Goal: Information Seeking & Learning: Learn about a topic

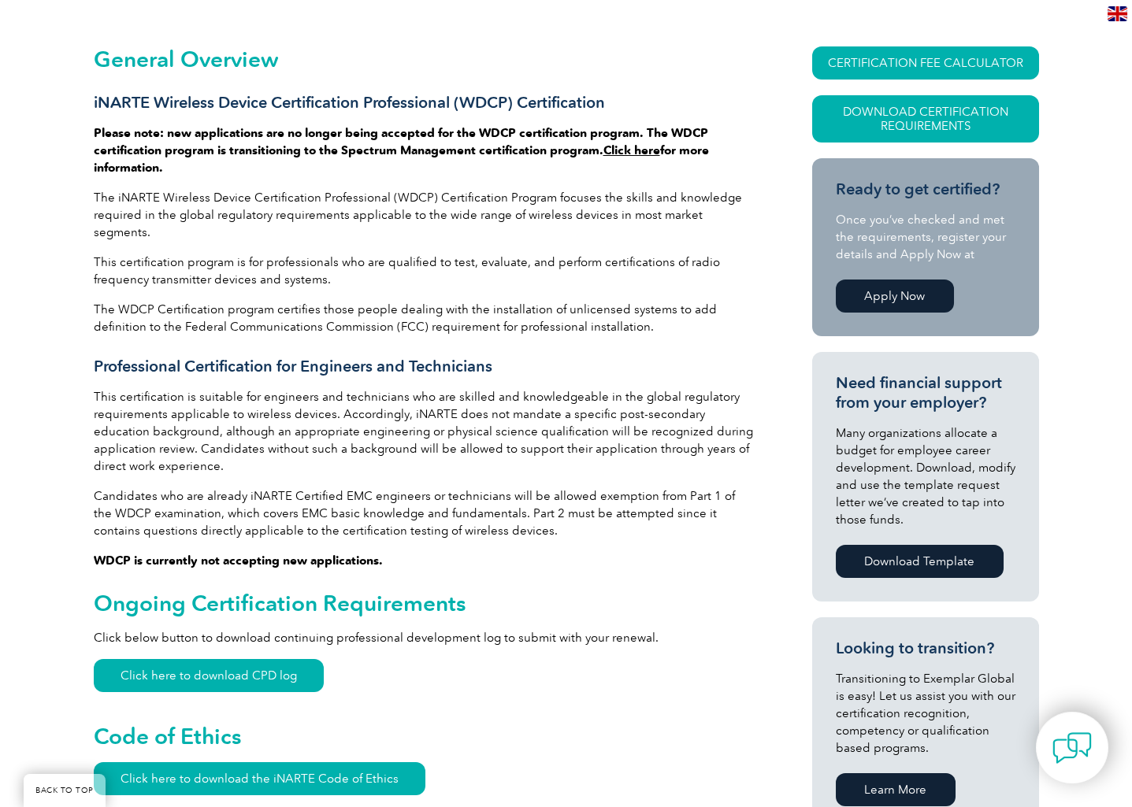
scroll to position [358, 0]
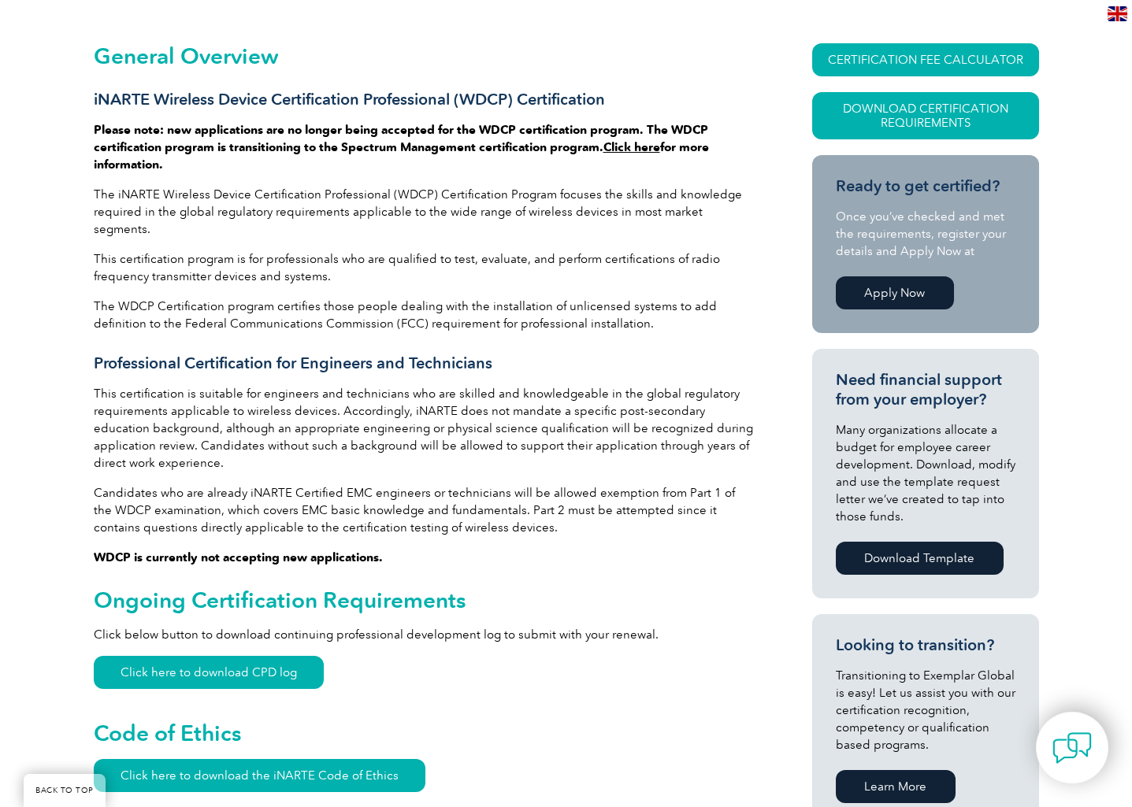
drag, startPoint x: 168, startPoint y: 133, endPoint x: 168, endPoint y: 160, distance: 26.8
click at [168, 160] on p "Please note: new applications are no longer being accepted for the WDCP certifi…" at bounding box center [425, 147] width 662 height 52
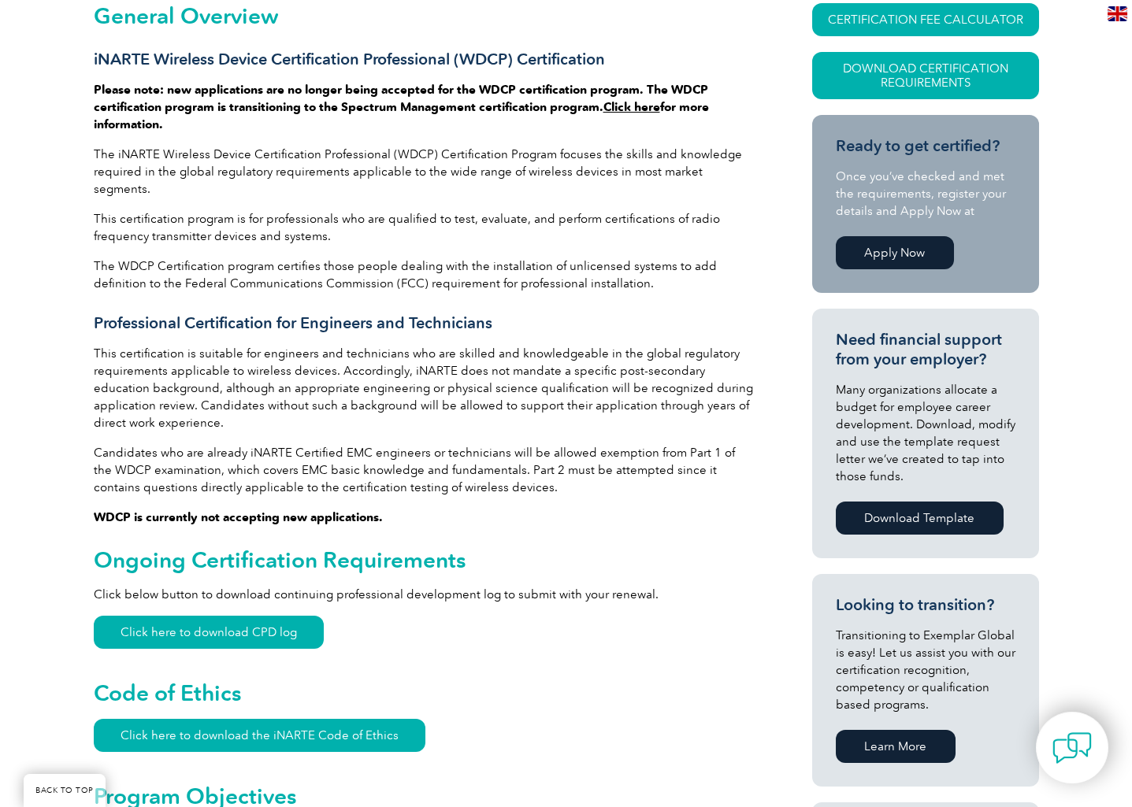
scroll to position [429, 0]
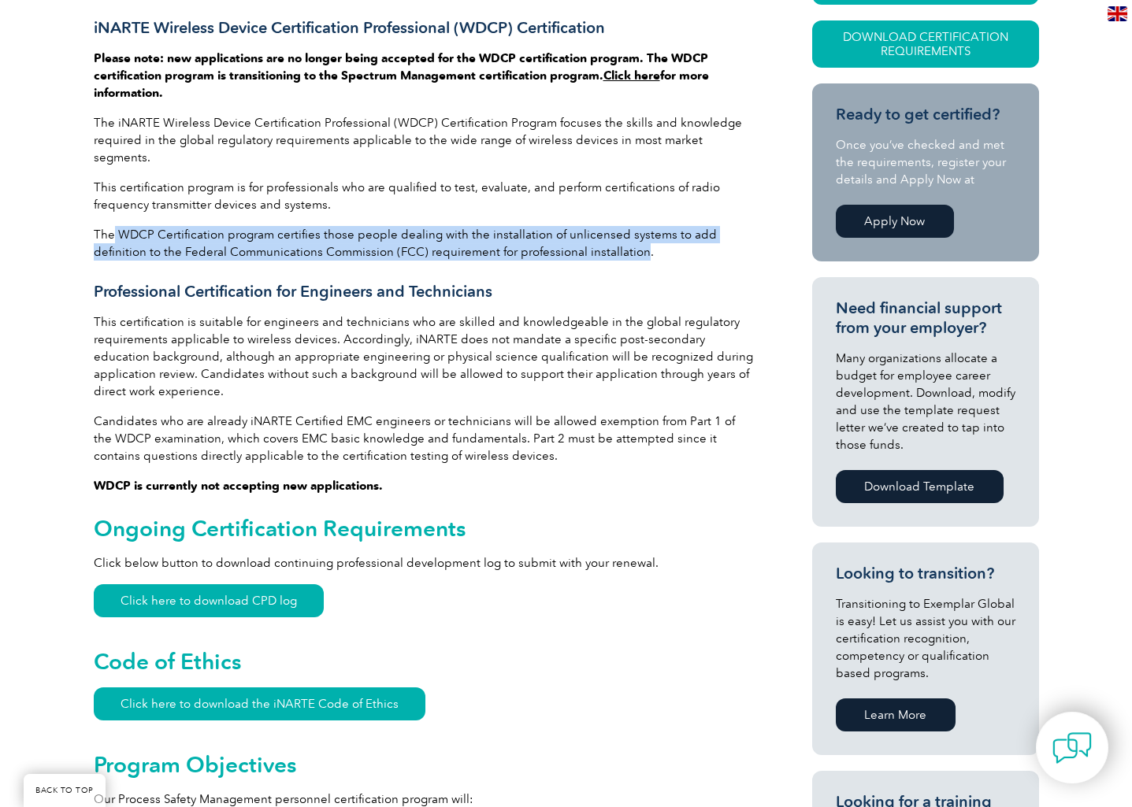
drag, startPoint x: 113, startPoint y: 216, endPoint x: 580, endPoint y: 239, distance: 467.6
click at [580, 239] on p "The WDCP Certification program certifies those people dealing with the installa…" at bounding box center [425, 243] width 662 height 35
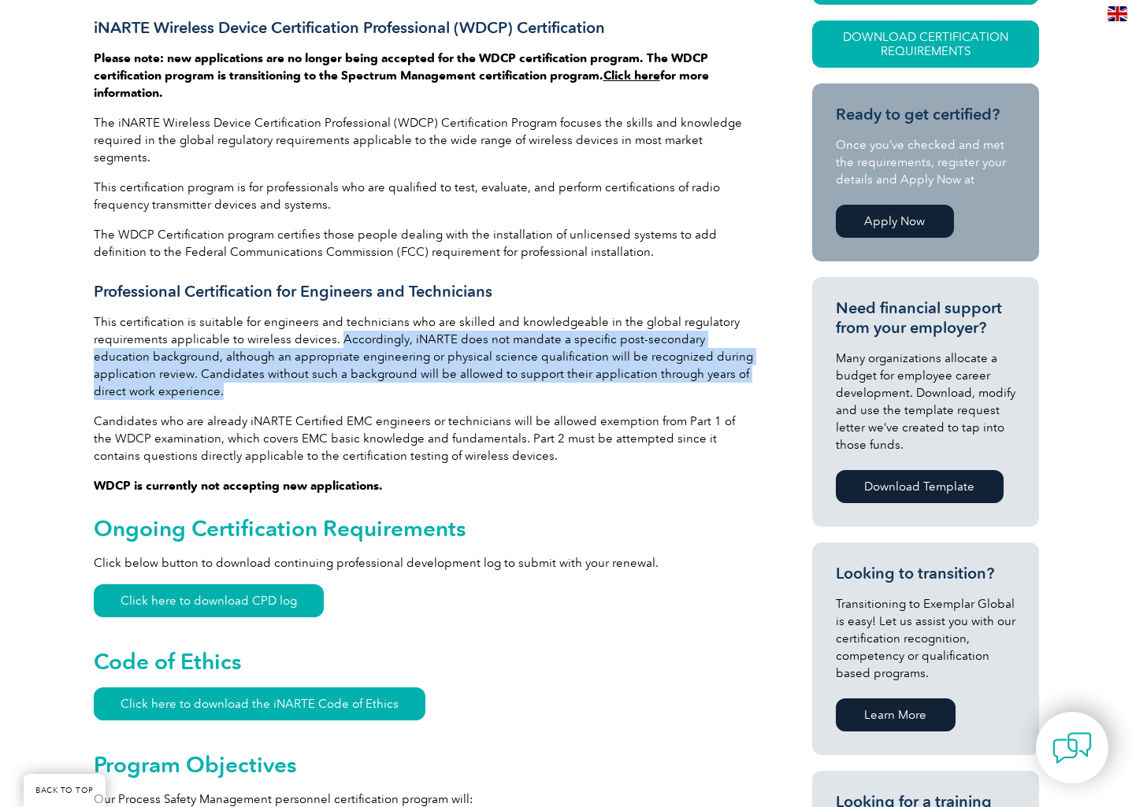
drag, startPoint x: 336, startPoint y: 322, endPoint x: 302, endPoint y: 381, distance: 68.5
click at [302, 381] on p "This certification is suitable for engineers and technicians who are skilled an…" at bounding box center [425, 356] width 662 height 87
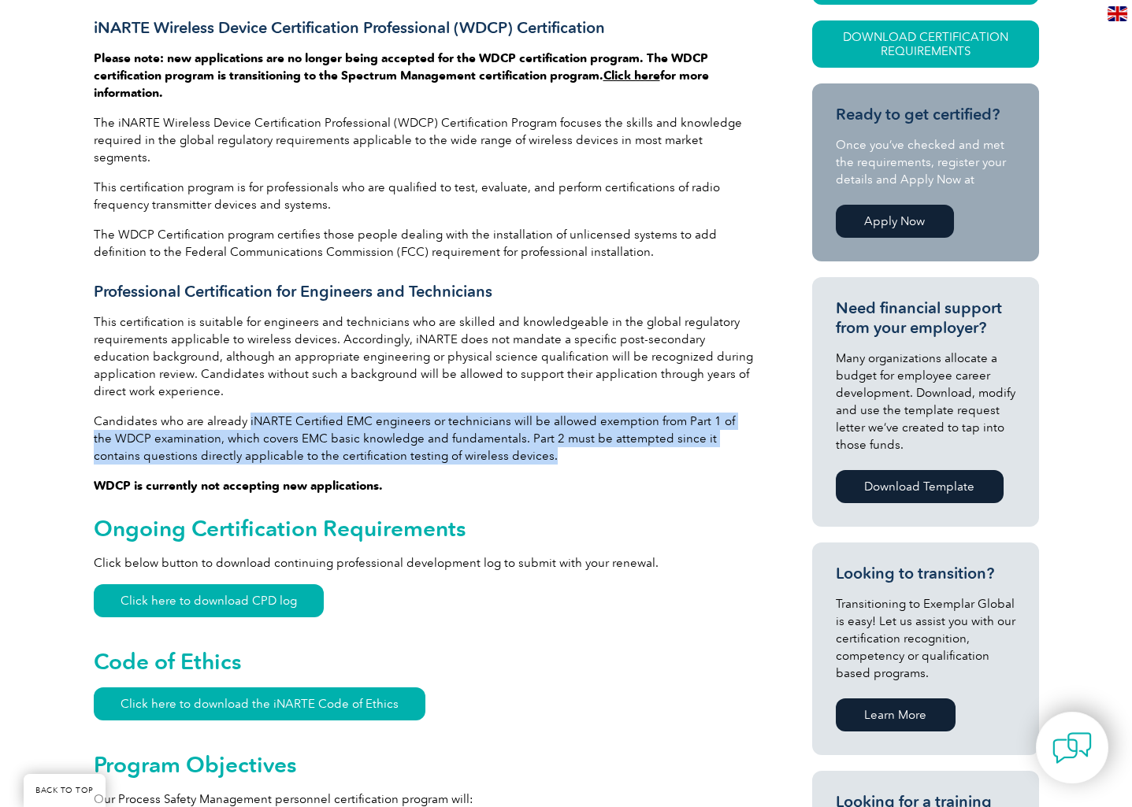
drag, startPoint x: 246, startPoint y: 406, endPoint x: 502, endPoint y: 439, distance: 258.9
click at [502, 439] on p "Candidates who are already iNARTE Certified EMC engineers or technicians will b…" at bounding box center [425, 439] width 662 height 52
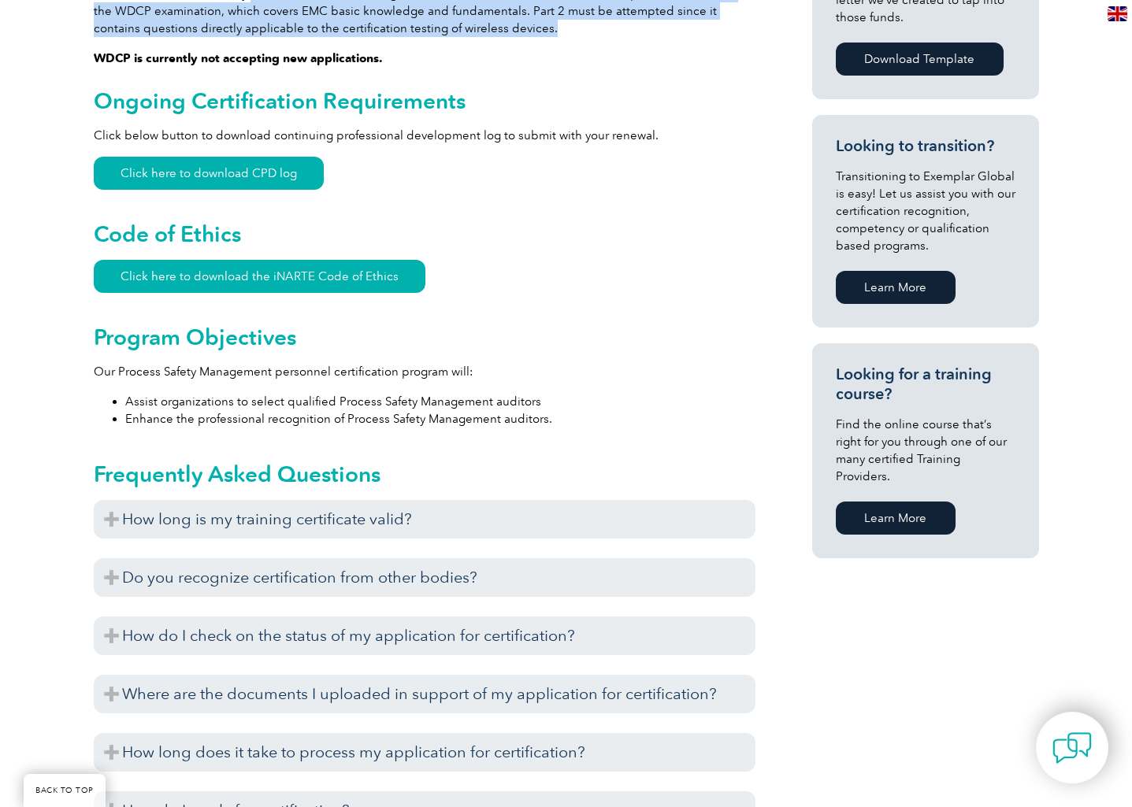
scroll to position [930, 0]
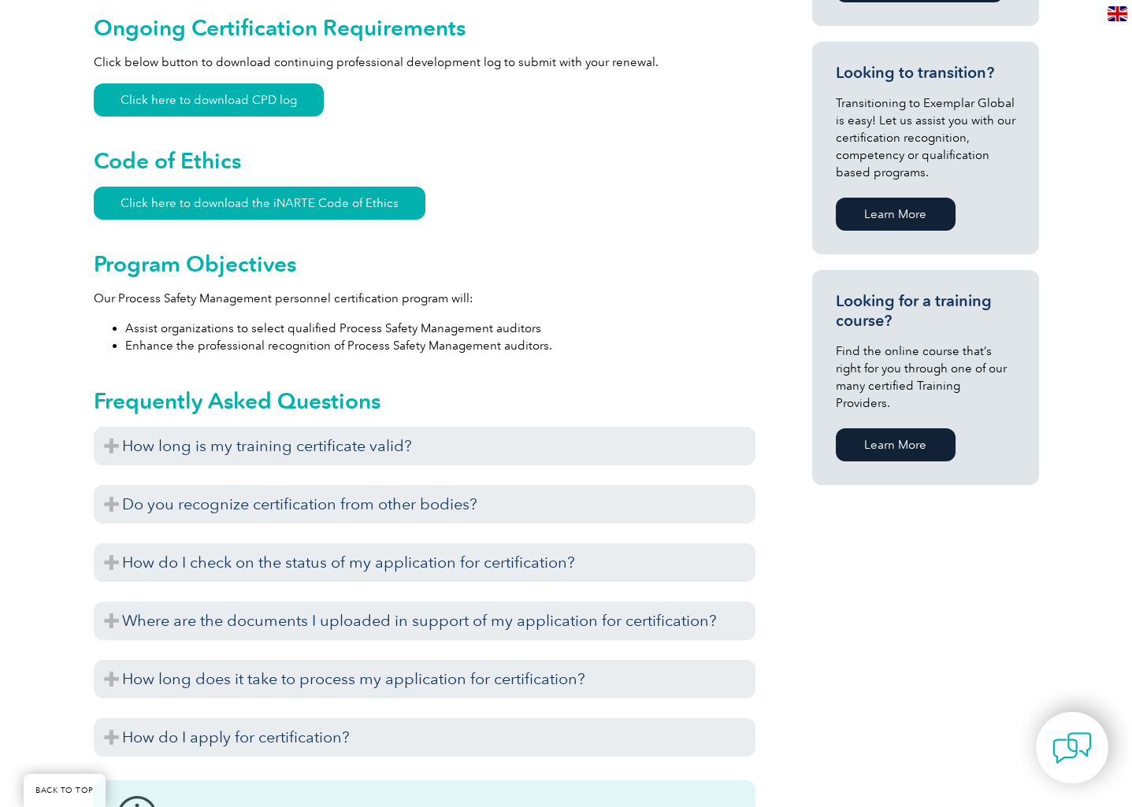
click at [502, 439] on h3 "How long is my training certificate valid?" at bounding box center [425, 446] width 662 height 39
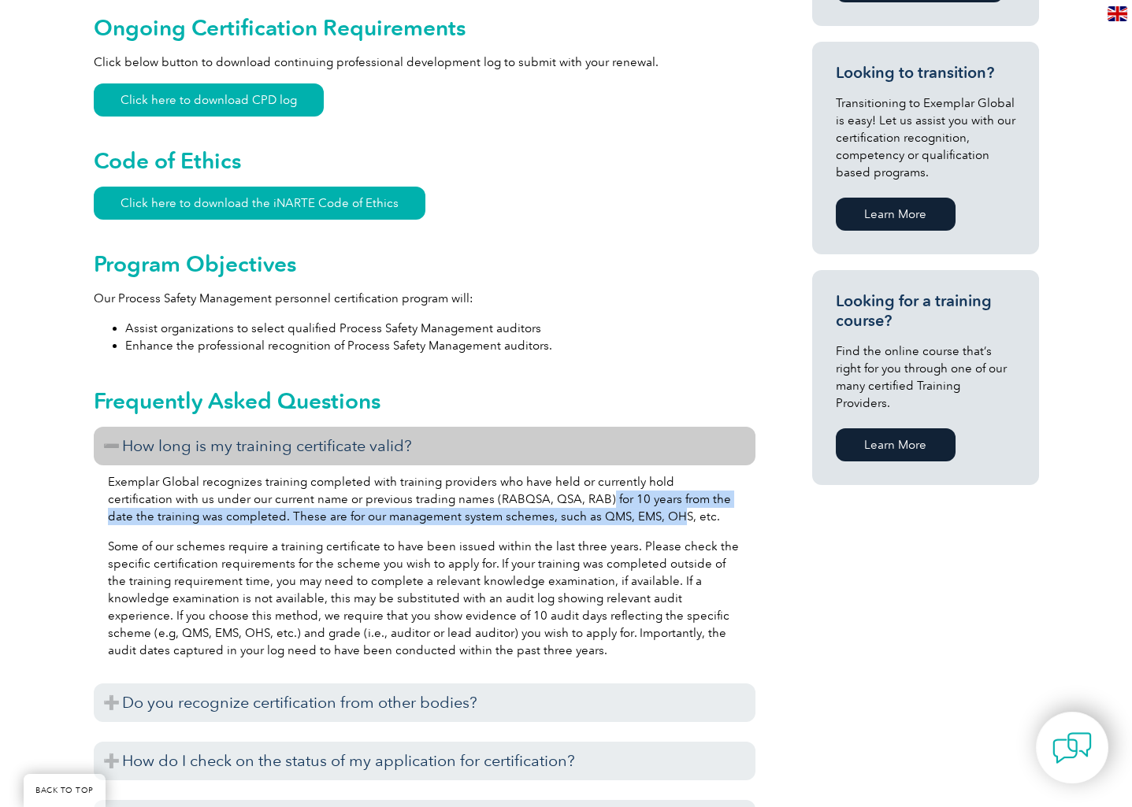
drag, startPoint x: 539, startPoint y: 484, endPoint x: 626, endPoint y: 495, distance: 88.1
click at [626, 495] on p "Exemplar Global recognizes training completed with training providers who have …" at bounding box center [424, 499] width 633 height 52
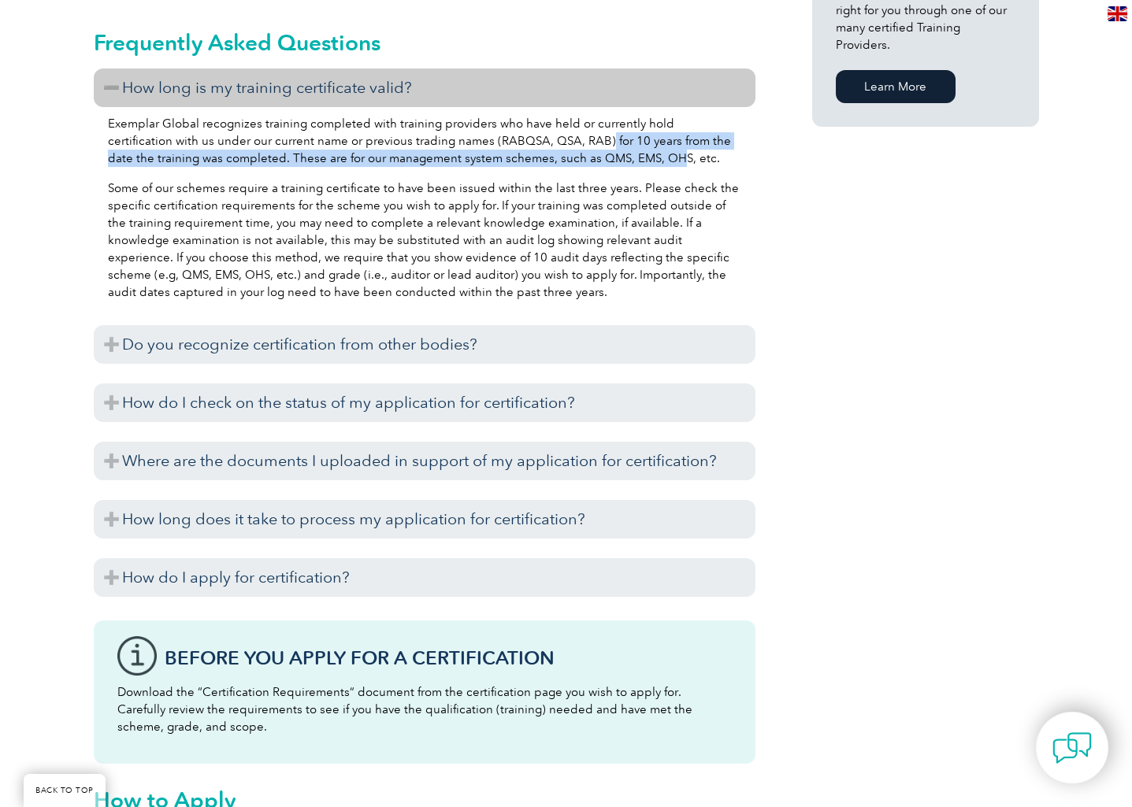
scroll to position [1360, 0]
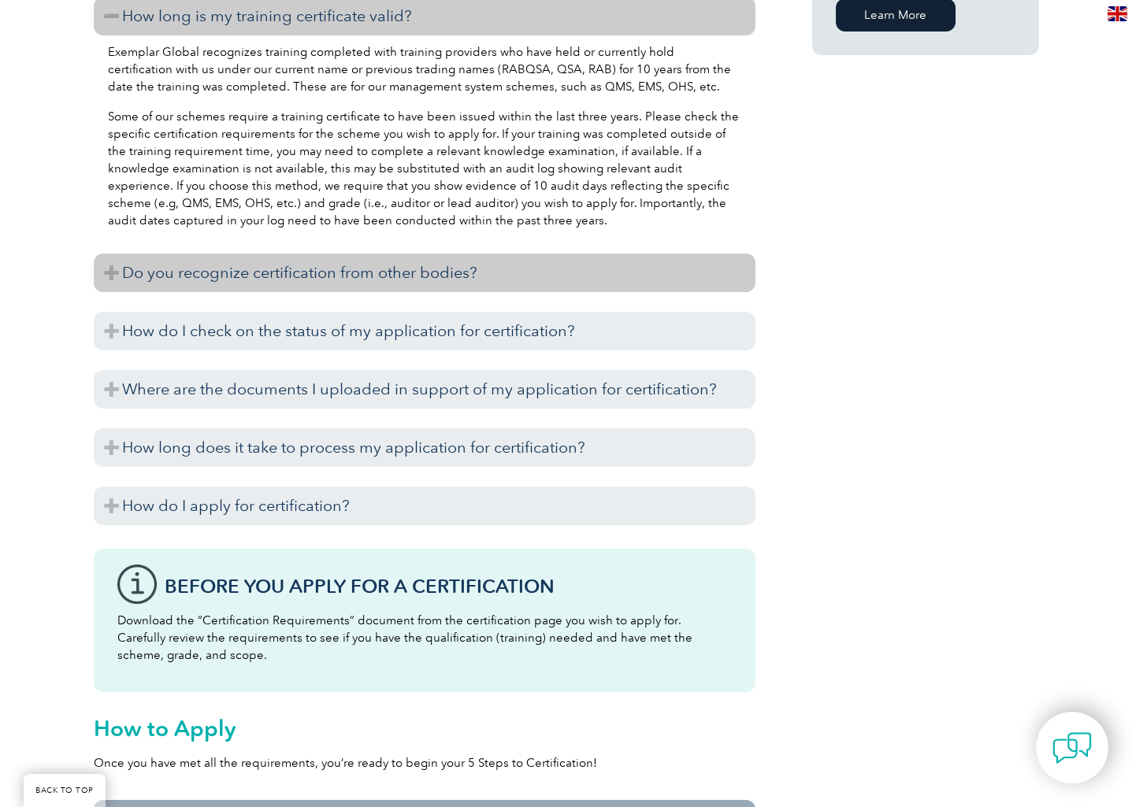
click at [487, 262] on h3 "Do you recognize certification from other bodies?" at bounding box center [425, 273] width 662 height 39
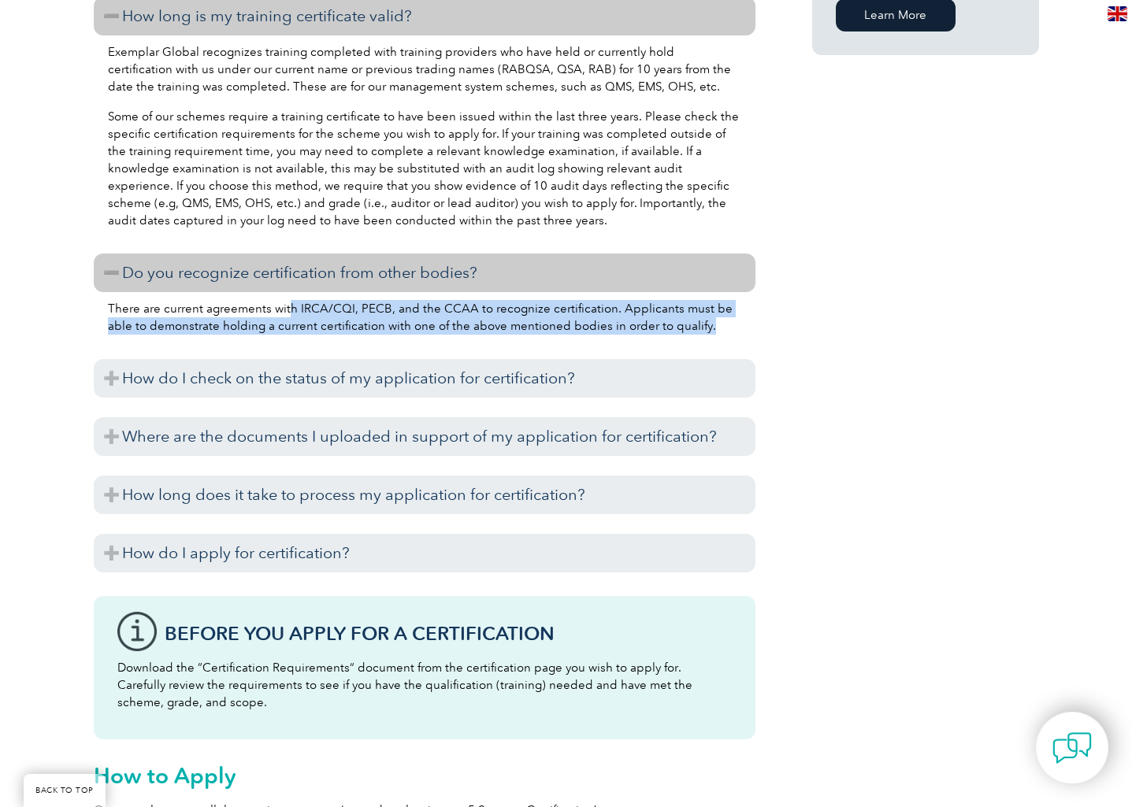
drag, startPoint x: 286, startPoint y: 293, endPoint x: 678, endPoint y: 313, distance: 392.7
click at [678, 313] on p "There are current agreements with IRCA/CQI, PECB, and the CCAA to recognize cer…" at bounding box center [424, 317] width 633 height 35
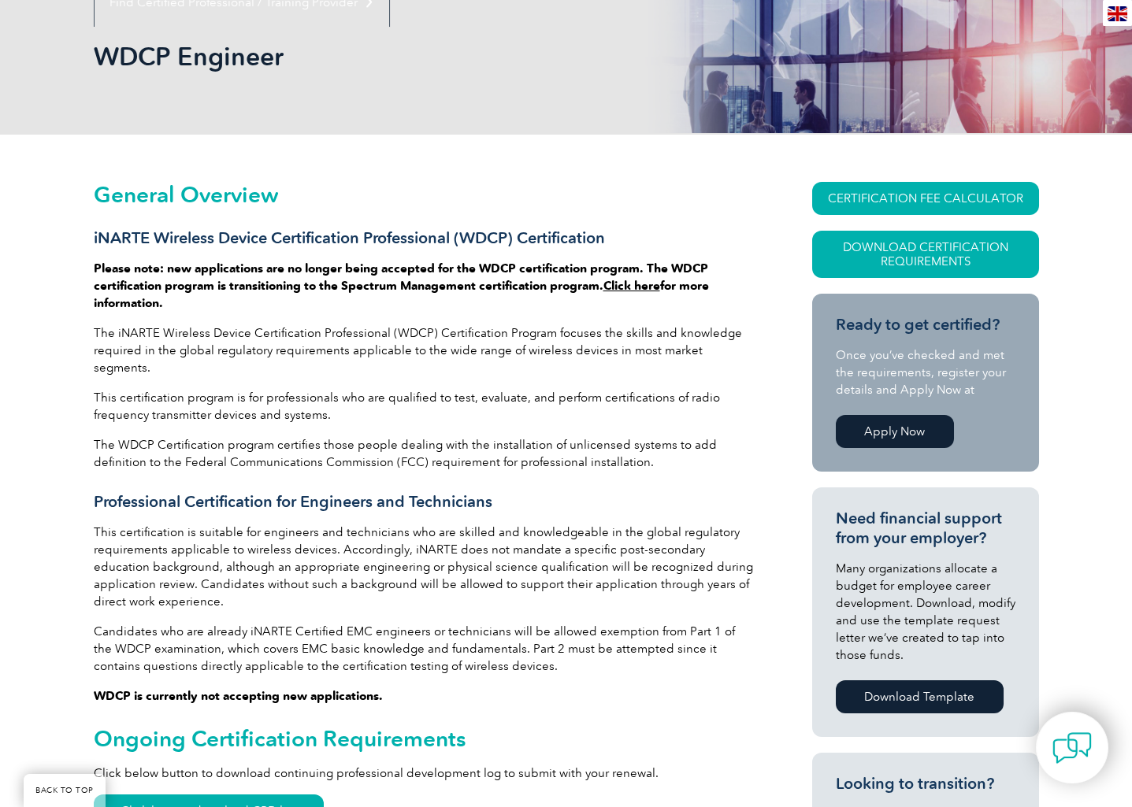
scroll to position [214, 0]
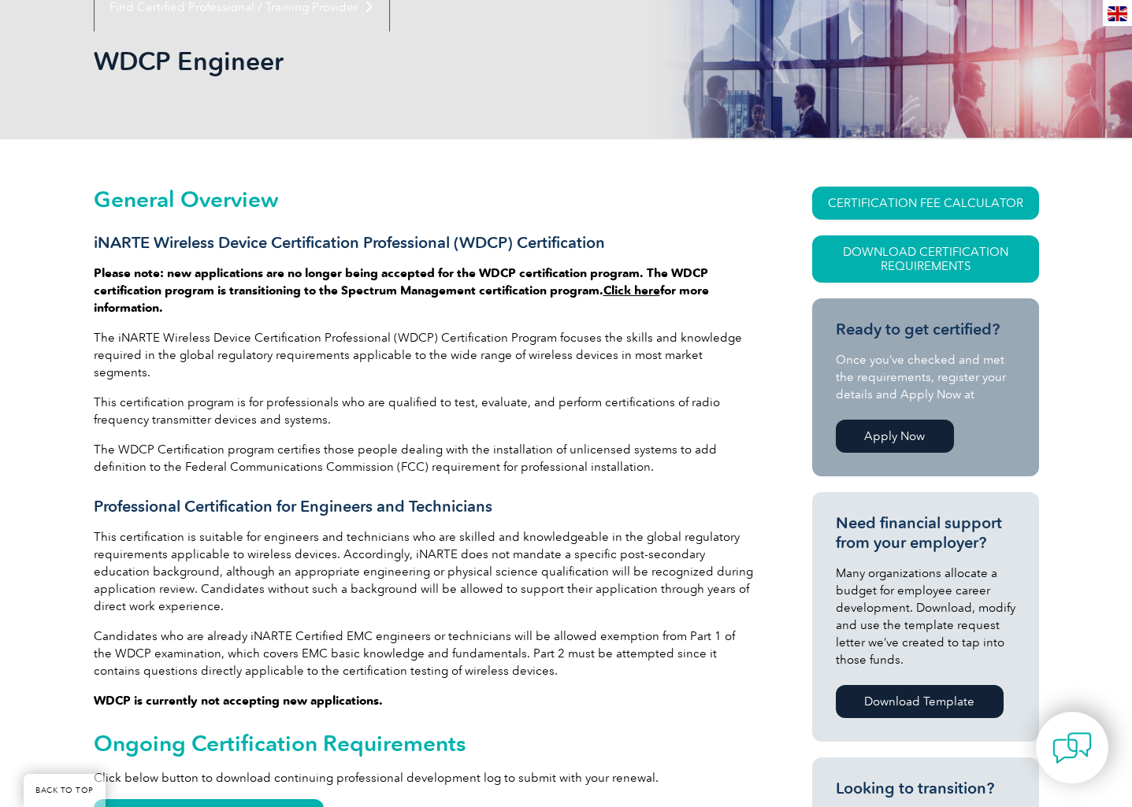
click at [636, 292] on link "Click here" at bounding box center [631, 291] width 57 height 14
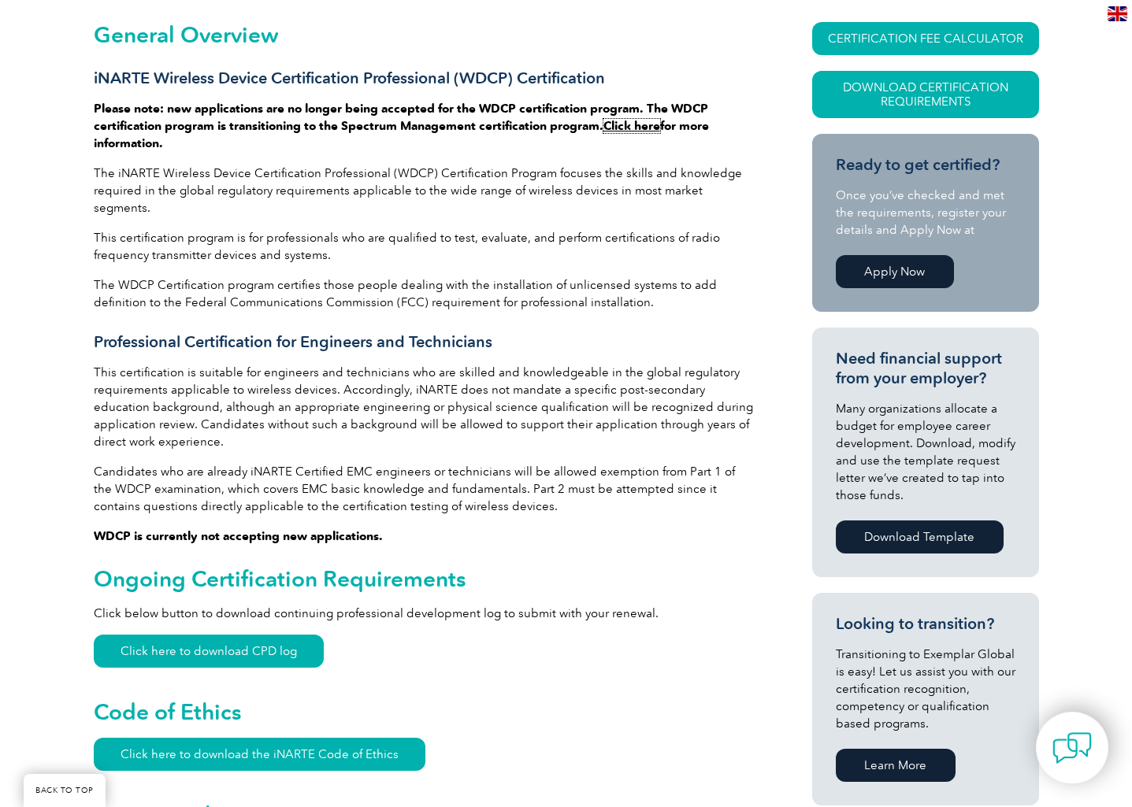
scroll to position [573, 0]
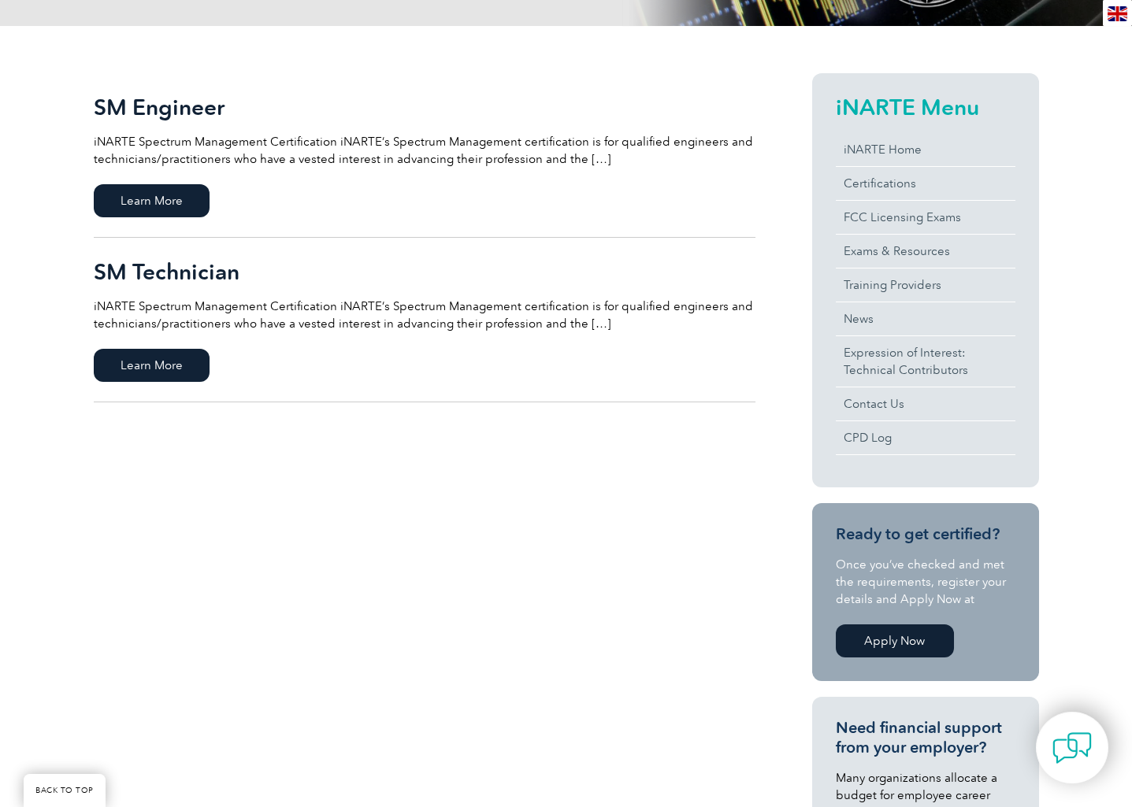
scroll to position [358, 0]
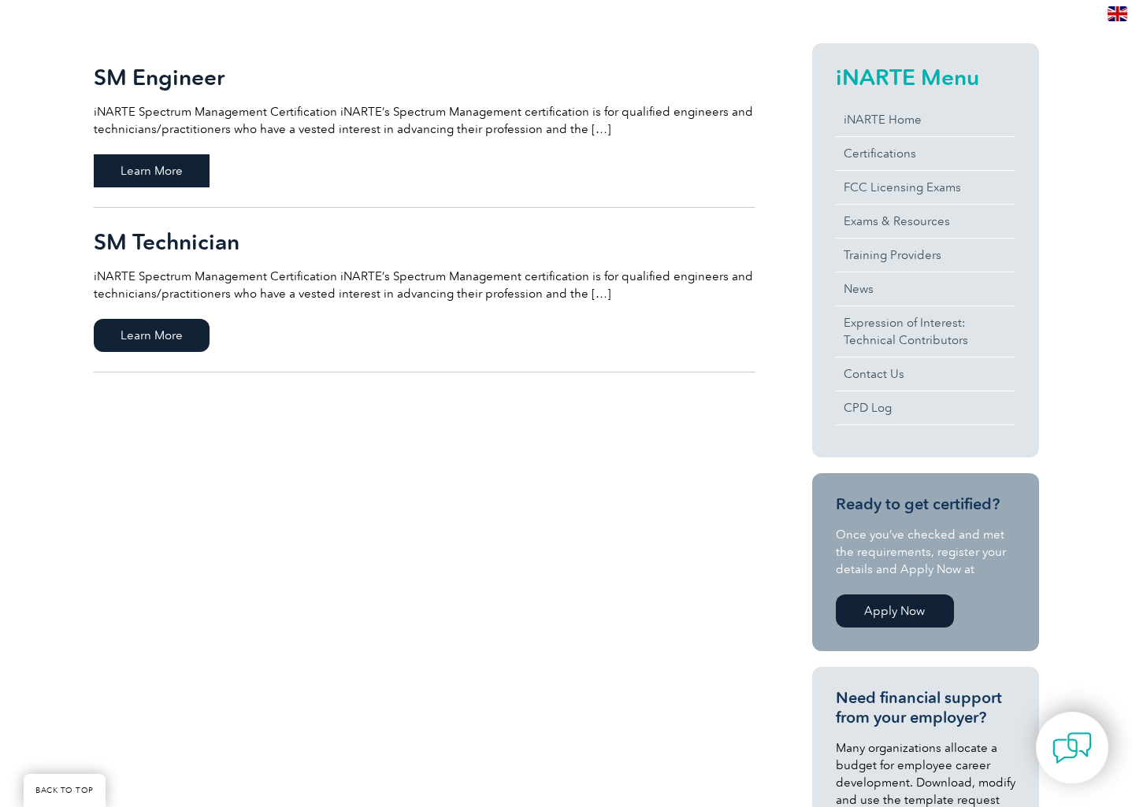
click at [143, 160] on span "Learn More" at bounding box center [152, 170] width 116 height 33
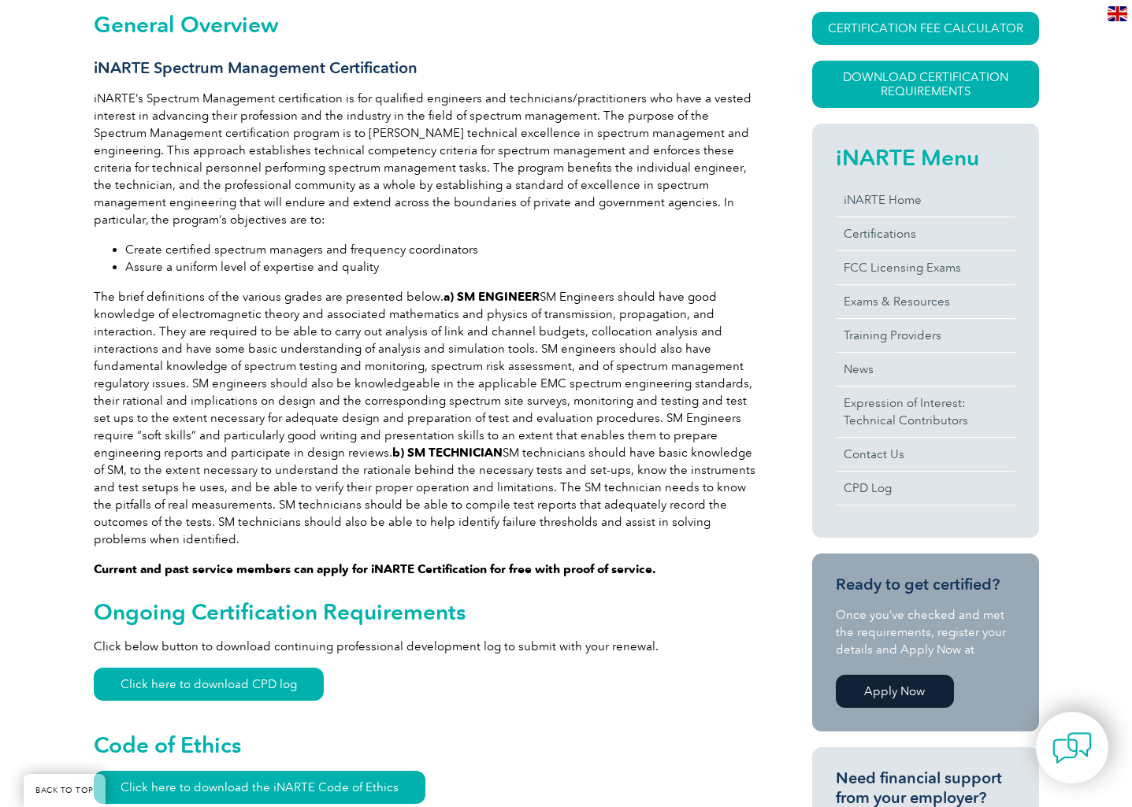
scroll to position [429, 0]
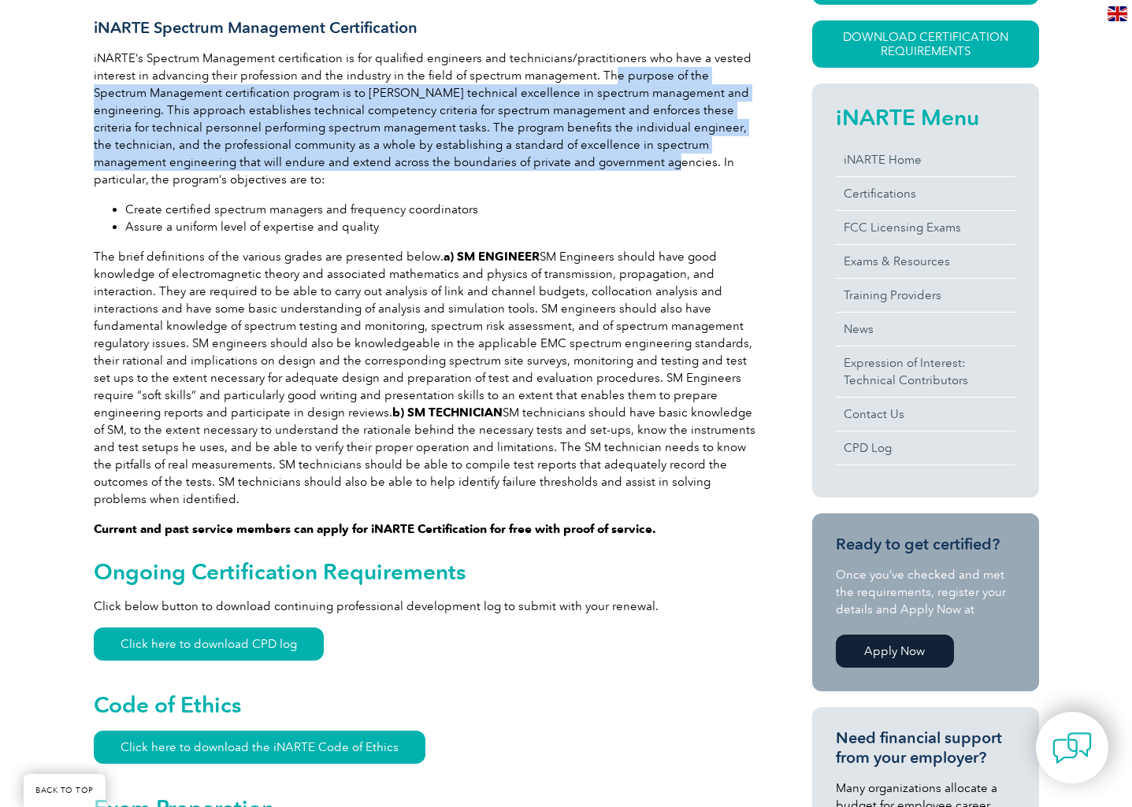
drag, startPoint x: 603, startPoint y: 81, endPoint x: 517, endPoint y: 162, distance: 118.7
click at [517, 162] on p "iNARTE’s Spectrum Management certification is for qualified engineers and techn…" at bounding box center [425, 119] width 662 height 139
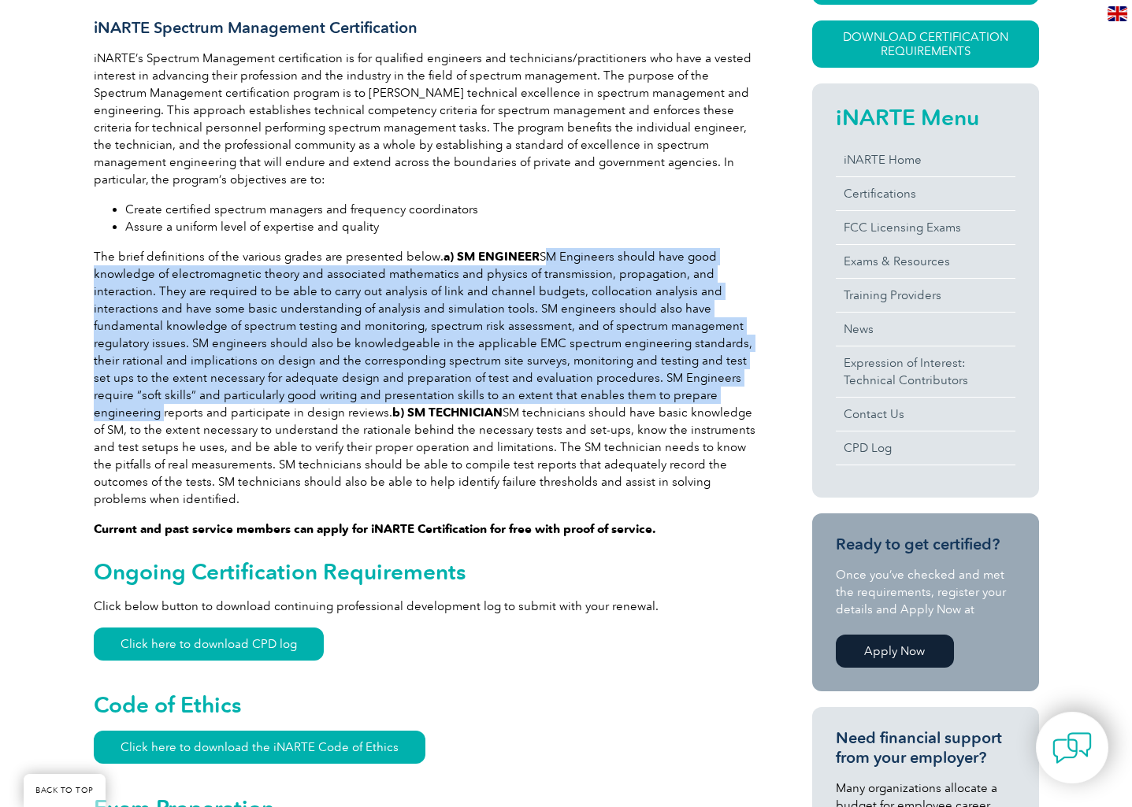
drag, startPoint x: 536, startPoint y: 258, endPoint x: 747, endPoint y: 391, distance: 248.9
click at [747, 391] on p "The brief definitions of the various grades are presented below. a) SM ENGINEER…" at bounding box center [425, 378] width 662 height 260
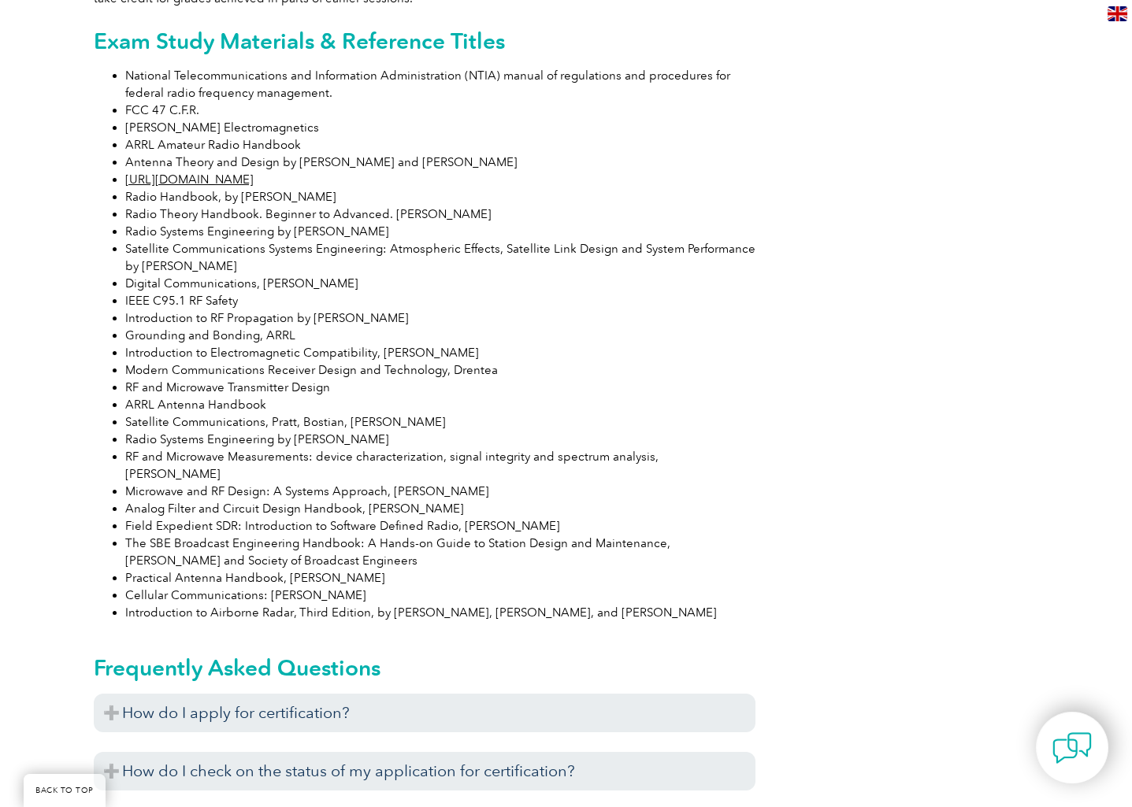
scroll to position [1646, 0]
